Goal: Task Accomplishment & Management: Manage account settings

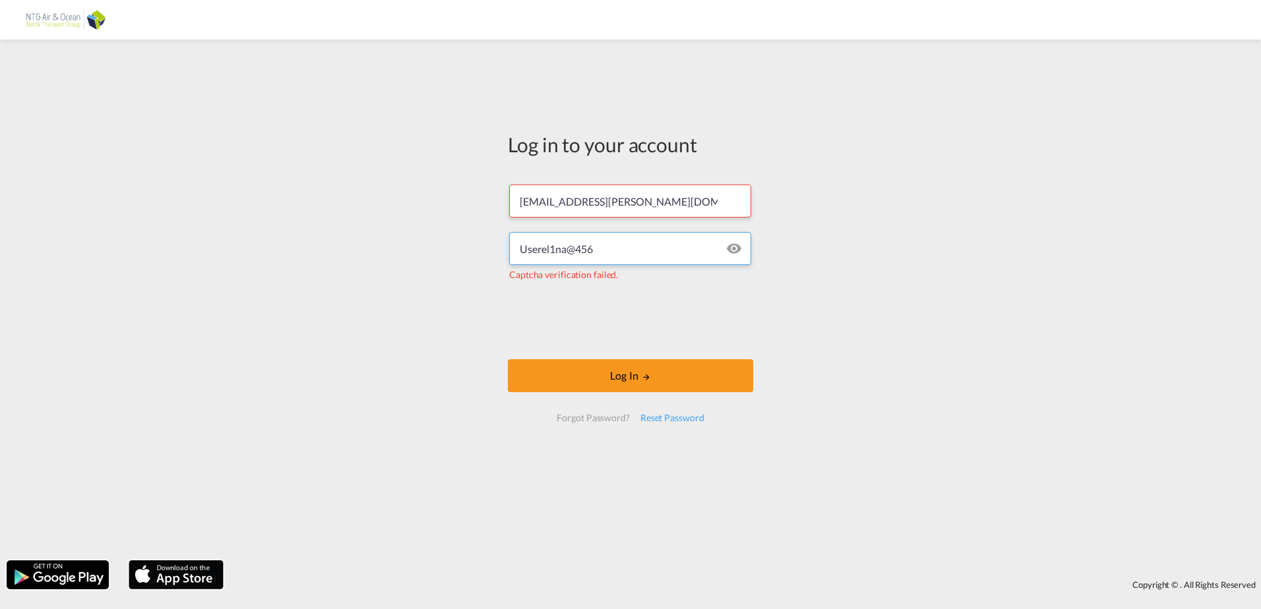
click at [608, 243] on input "Userel1na@456" at bounding box center [630, 248] width 242 height 33
click at [631, 377] on button "Log In" at bounding box center [630, 375] width 245 height 33
click at [625, 375] on button "Log In" at bounding box center [630, 375] width 245 height 33
click at [632, 379] on button "Log In" at bounding box center [630, 375] width 245 height 33
click at [634, 374] on button "Log In" at bounding box center [630, 375] width 245 height 33
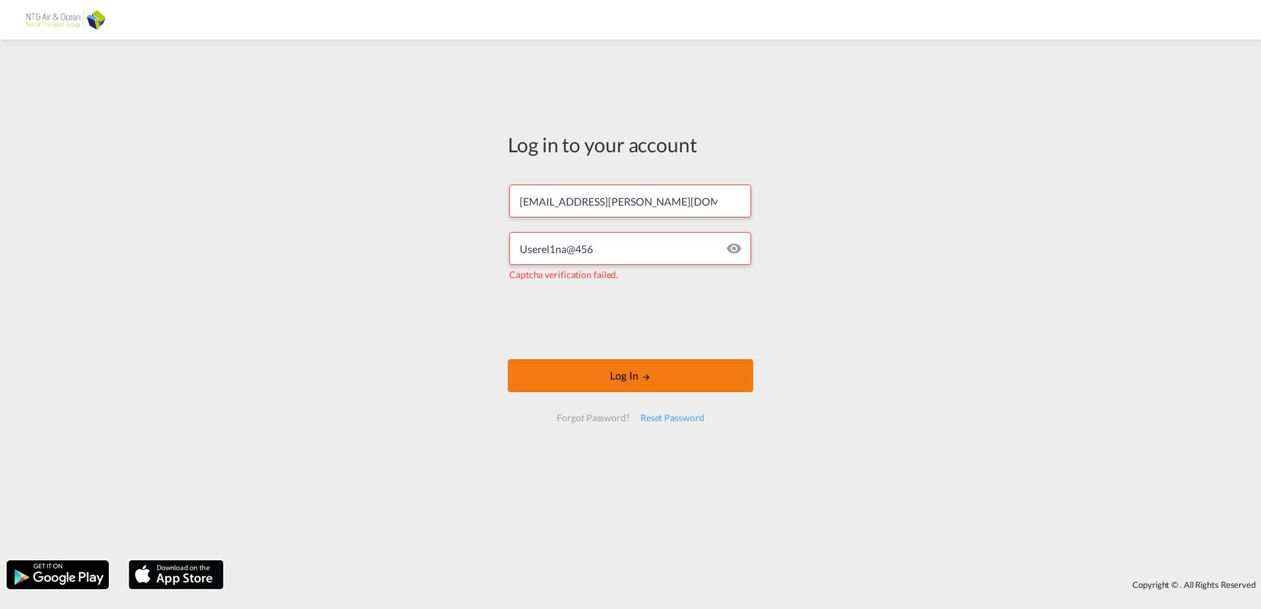
click at [625, 371] on button "Log In" at bounding box center [630, 375] width 245 height 33
